Goal: Task Accomplishment & Management: Complete application form

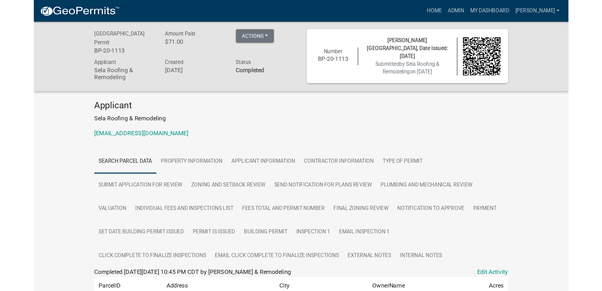
scroll to position [18, 0]
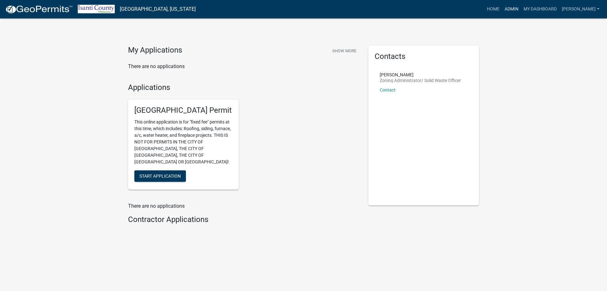
click at [514, 11] on link "Admin" at bounding box center [511, 9] width 19 height 12
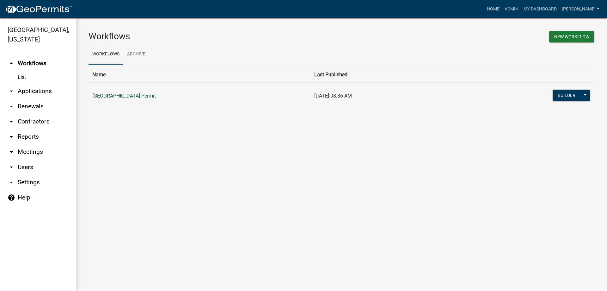
click at [98, 94] on link "[GEOGRAPHIC_DATA] Permit" at bounding box center [124, 96] width 64 height 6
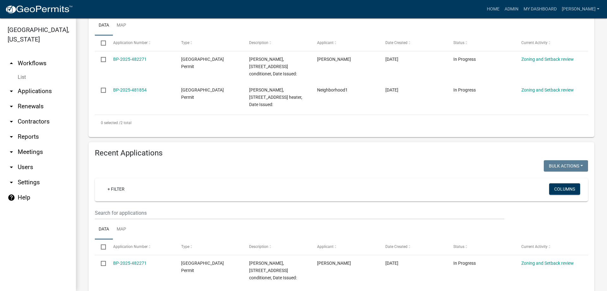
scroll to position [190, 0]
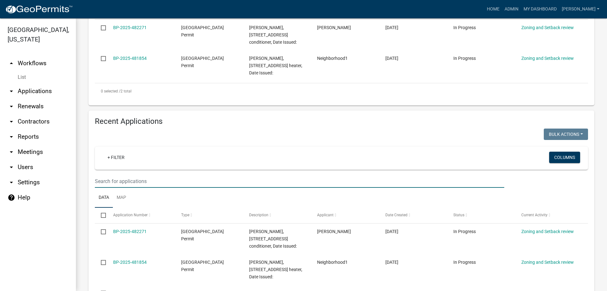
click at [118, 183] on input "text" at bounding box center [299, 181] width 409 height 13
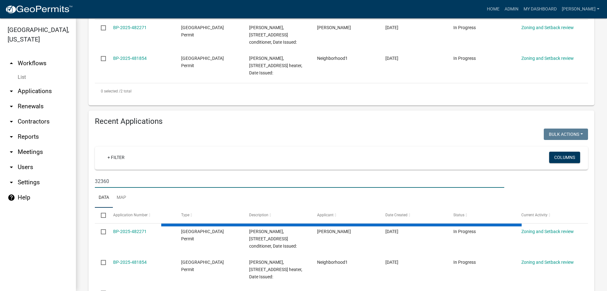
type input "32360"
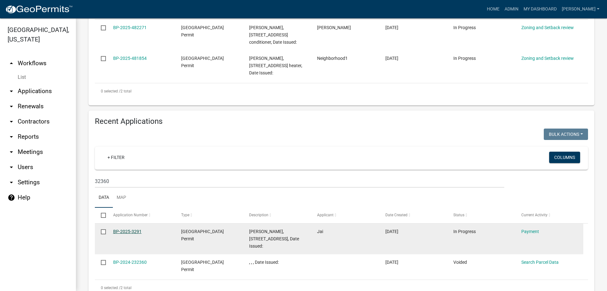
click at [128, 231] on link "BP-2025-3291" at bounding box center [127, 231] width 28 height 5
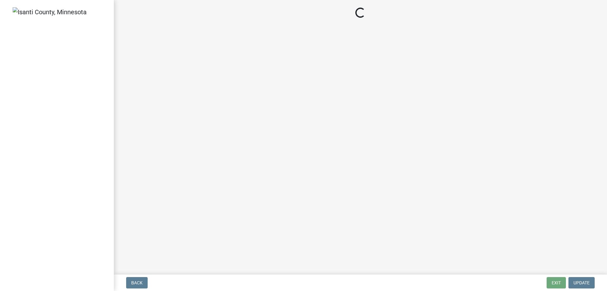
select select "3: 3"
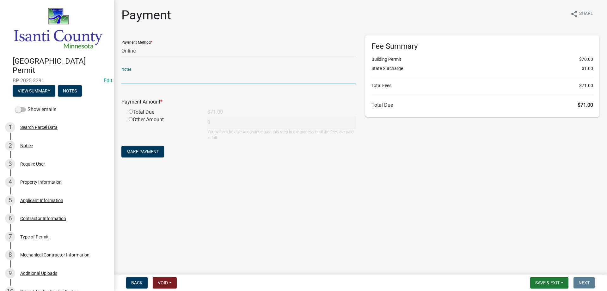
click at [129, 77] on input "text" at bounding box center [238, 77] width 234 height 13
drag, startPoint x: 238, startPoint y: 96, endPoint x: 226, endPoint y: 100, distance: 12.8
click at [238, 96] on div "Payment Amount * Total Due $71.00 Other Amount 0 You will not be able to contin…" at bounding box center [238, 115] width 234 height 52
click at [129, 112] on input "radio" at bounding box center [131, 111] width 4 height 4
radio input "true"
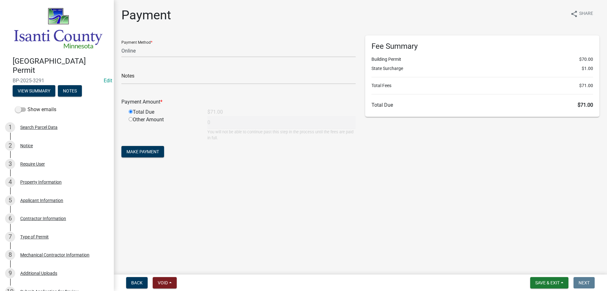
type input "71"
click at [133, 150] on span "Make Payment" at bounding box center [142, 151] width 33 height 5
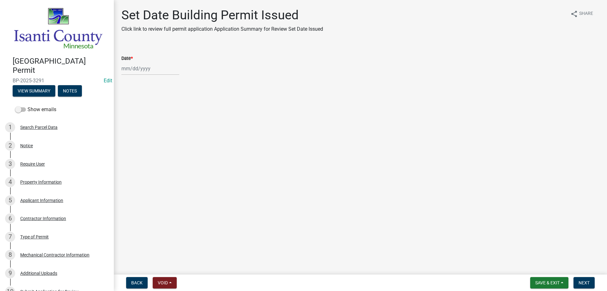
select select "9"
select select "2025"
click at [134, 69] on div "Jan Feb Mar Apr May Jun Jul Aug Sep Oct Nov Dec 1525 1526 1527 1528 1529 1530 1…" at bounding box center [150, 68] width 58 height 13
click at [124, 134] on div "22" at bounding box center [128, 132] width 10 height 10
type input "09/22/2025"
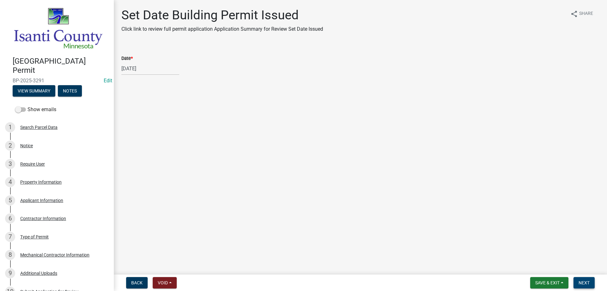
click at [585, 282] on span "Next" at bounding box center [584, 282] width 11 height 5
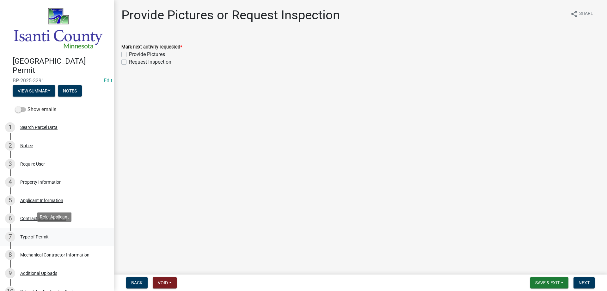
click at [30, 234] on div "Type of Permit" at bounding box center [34, 236] width 28 height 4
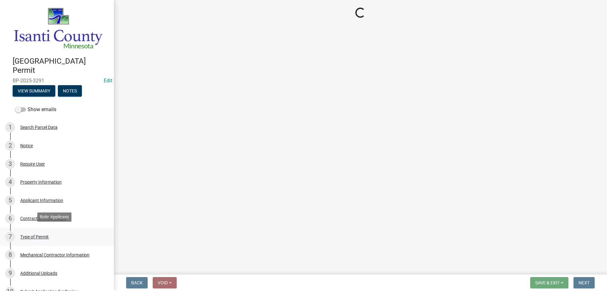
select select "eb4da8a3-282e-4d3e-a231-485219132635"
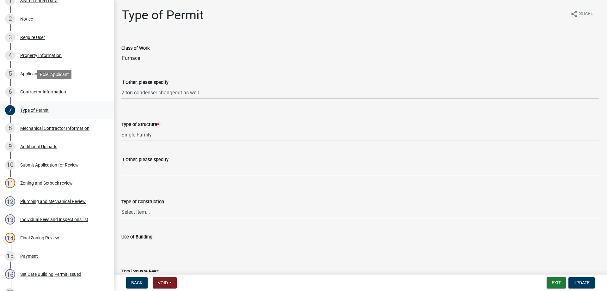
scroll to position [221, 0]
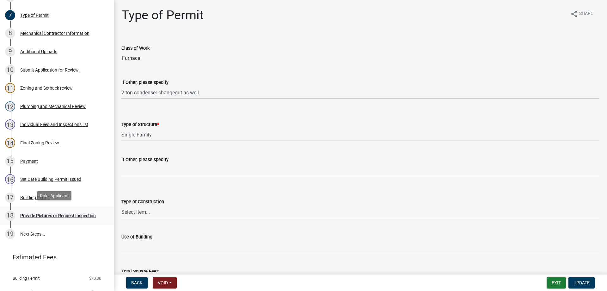
click at [51, 213] on div "Provide Pictures or Request Inspection" at bounding box center [58, 215] width 76 height 4
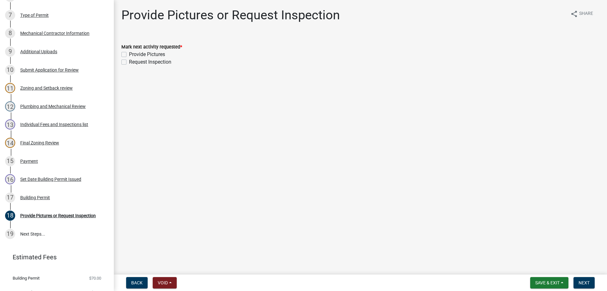
click at [124, 59] on div "Request Inspection" at bounding box center [360, 62] width 478 height 8
click at [129, 61] on label "Request Inspection" at bounding box center [150, 62] width 42 height 8
click at [129, 61] on input "Request Inspection" at bounding box center [131, 60] width 4 height 4
checkbox input "true"
checkbox input "false"
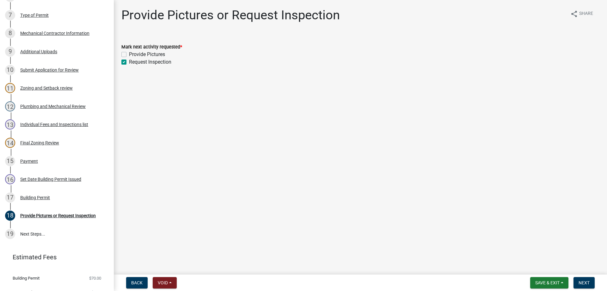
checkbox input "true"
click at [591, 282] on button "Next" at bounding box center [584, 282] width 21 height 11
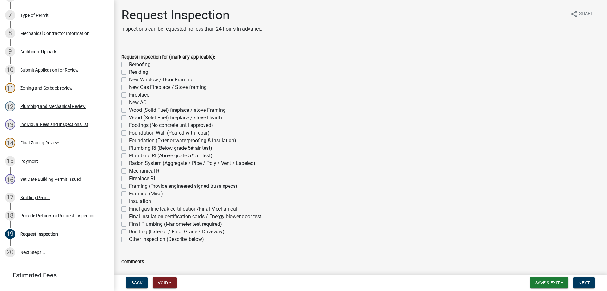
scroll to position [240, 0]
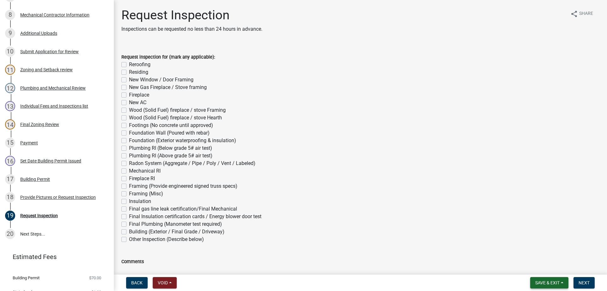
click at [542, 285] on span "Save & Exit" at bounding box center [547, 282] width 24 height 5
click at [542, 265] on button "Save & Exit" at bounding box center [543, 265] width 51 height 15
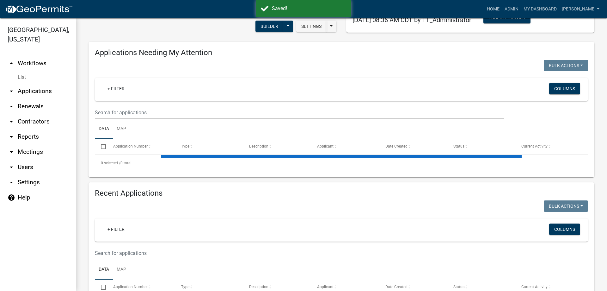
scroll to position [63, 0]
